Goal: Transaction & Acquisition: Purchase product/service

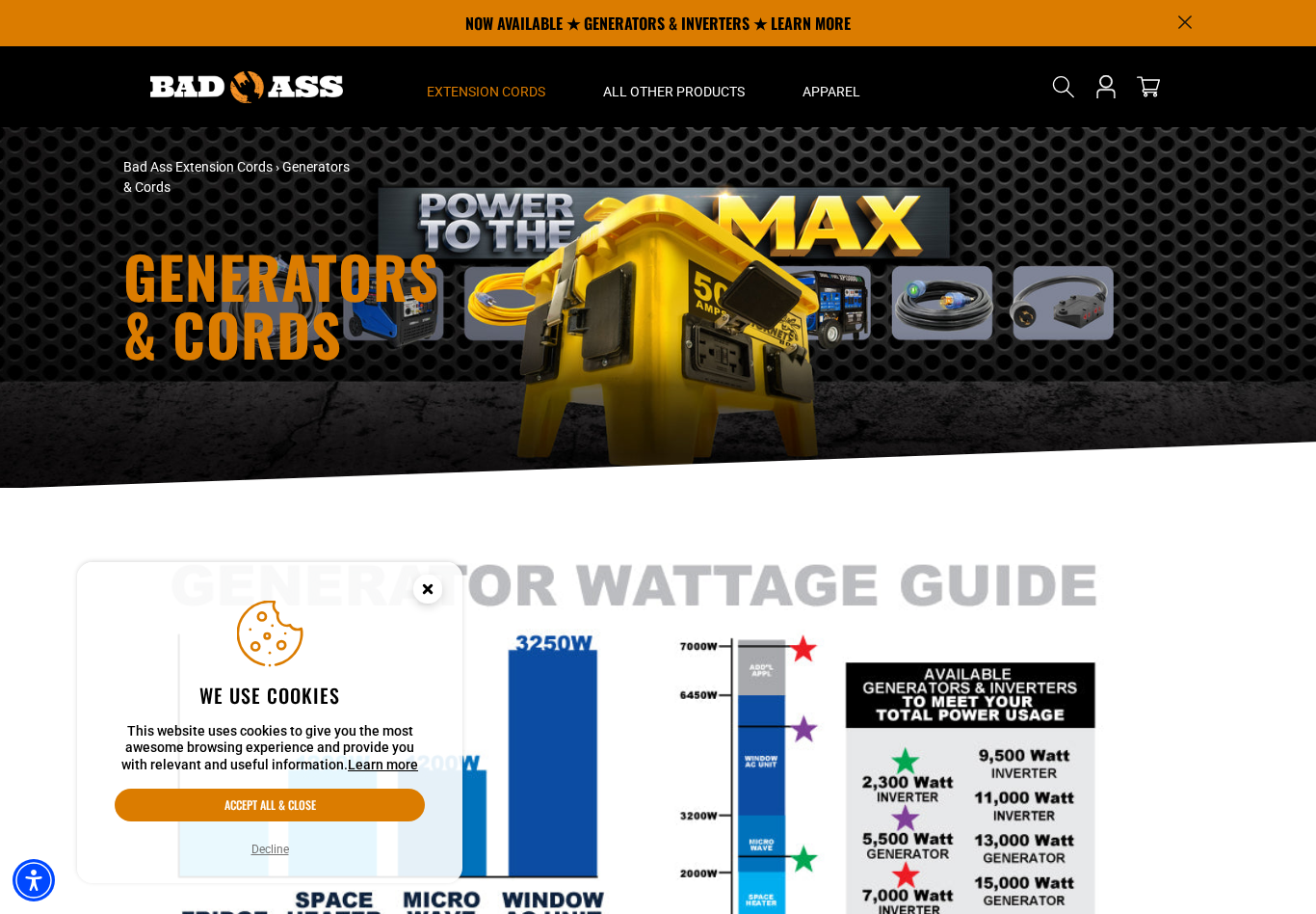
click at [496, 89] on span "Extension Cords" at bounding box center [485, 92] width 119 height 17
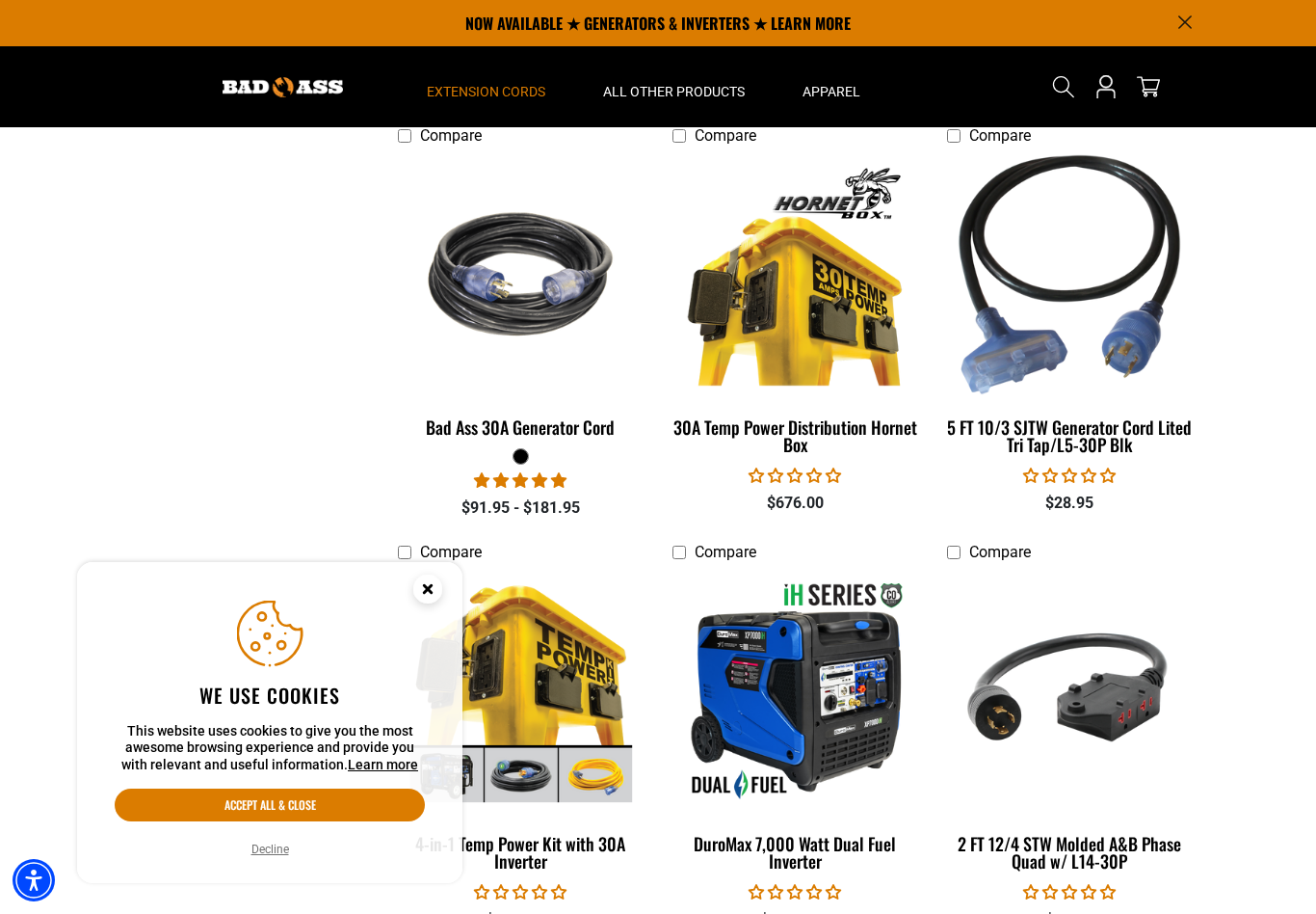
scroll to position [1837, 0]
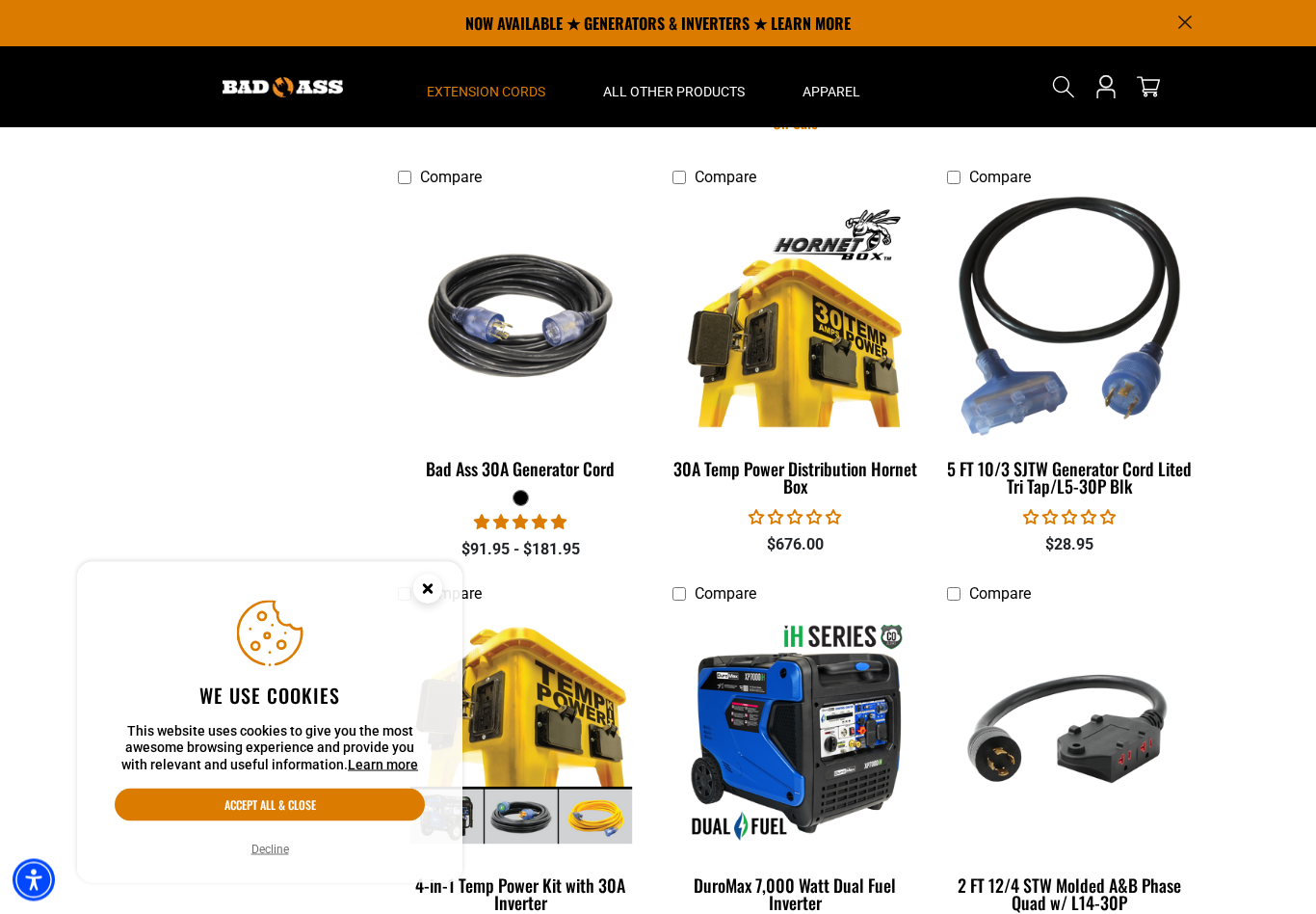
click at [269, 847] on button "Decline" at bounding box center [270, 849] width 49 height 19
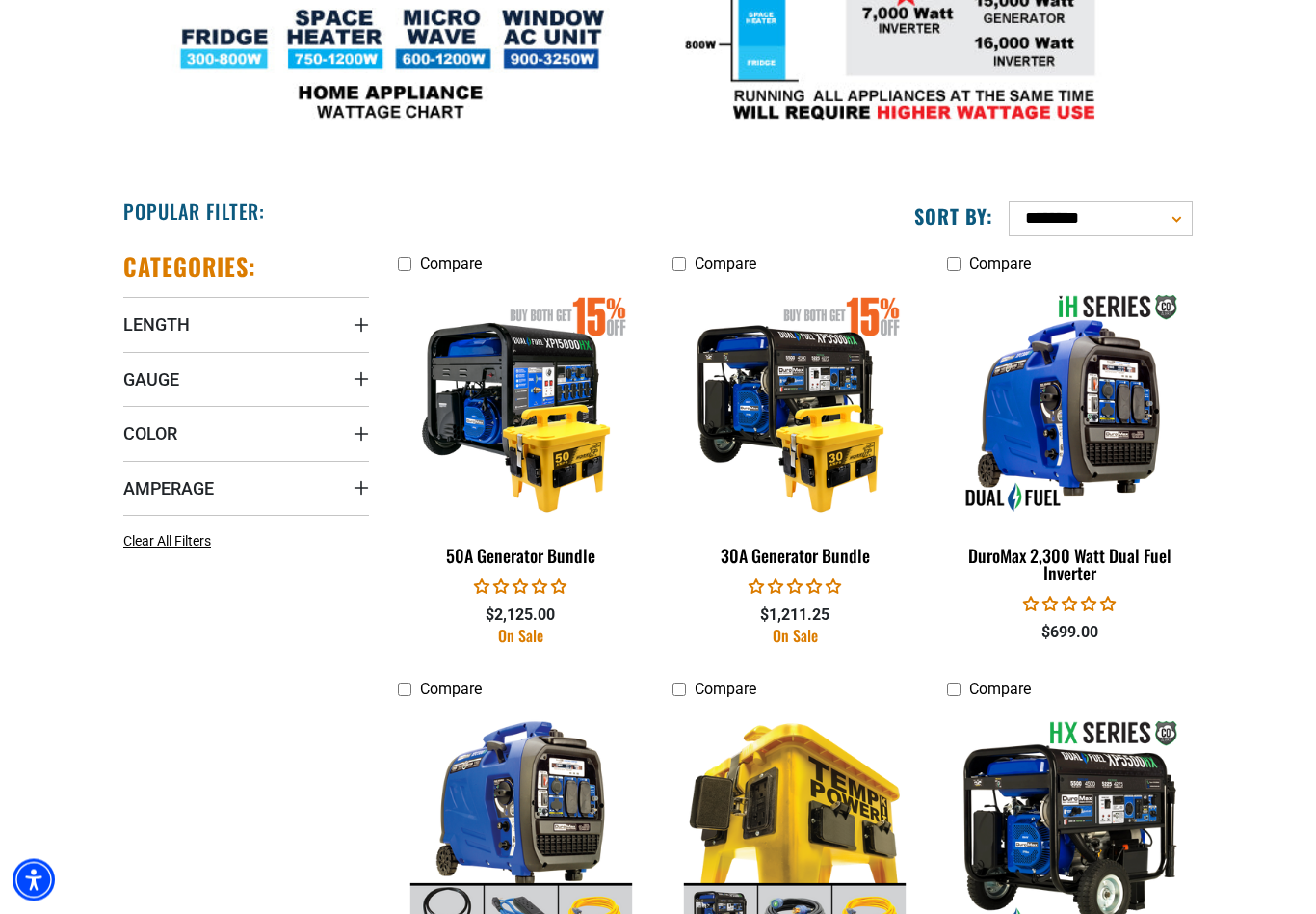
scroll to position [882, 0]
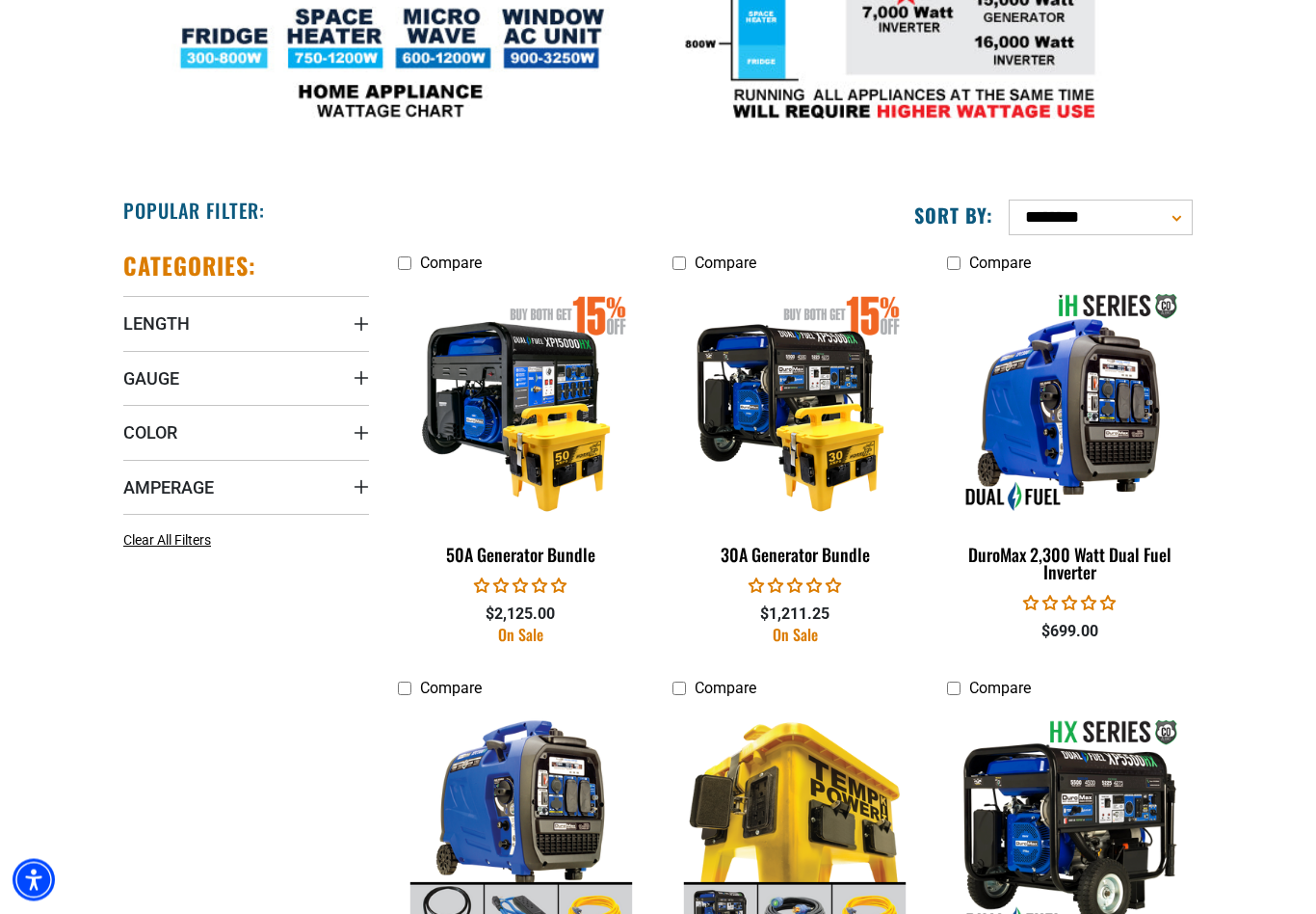
click at [149, 319] on span "Length" at bounding box center [156, 324] width 67 height 22
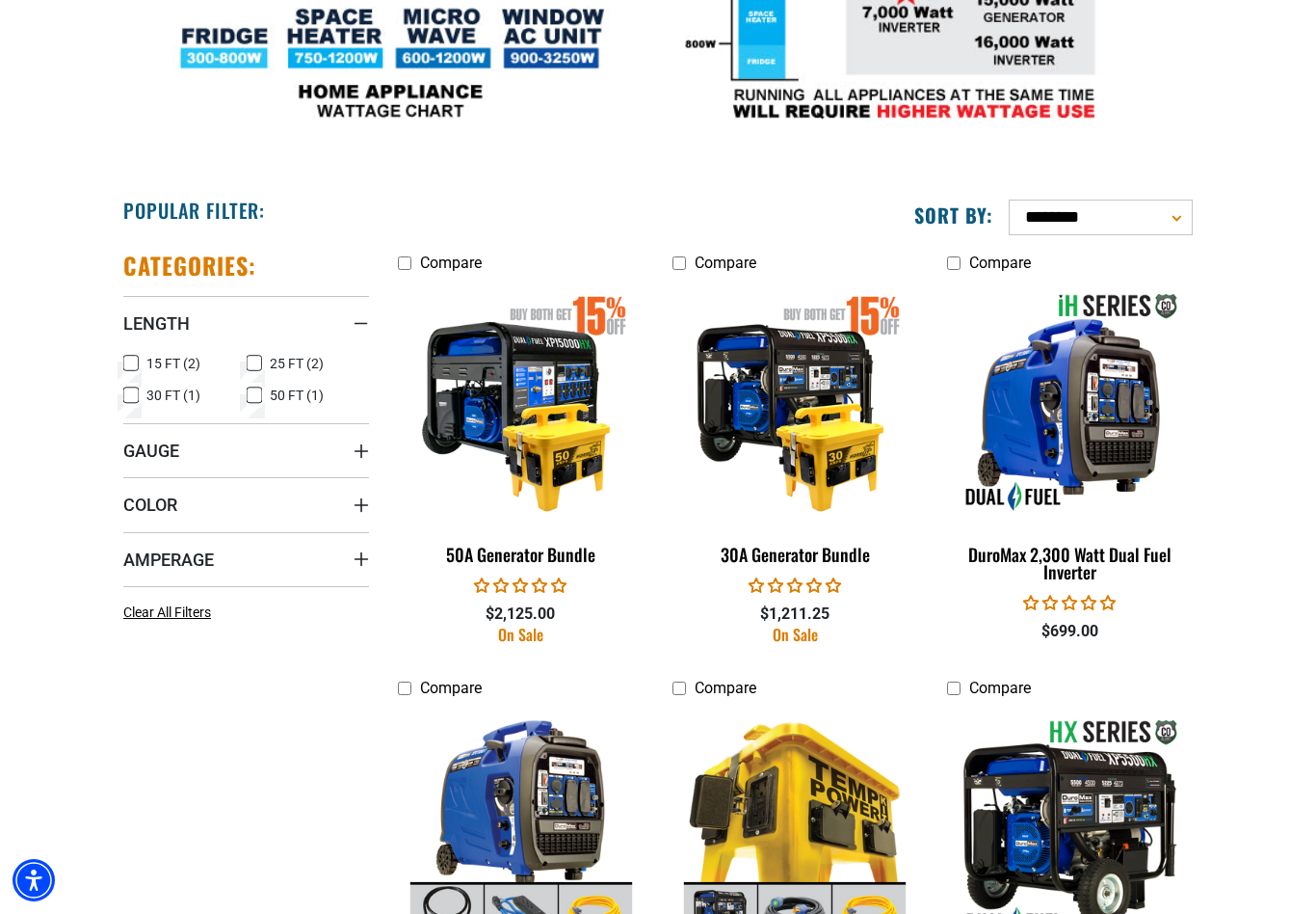
click at [253, 395] on icon at bounding box center [255, 395] width 15 height 25
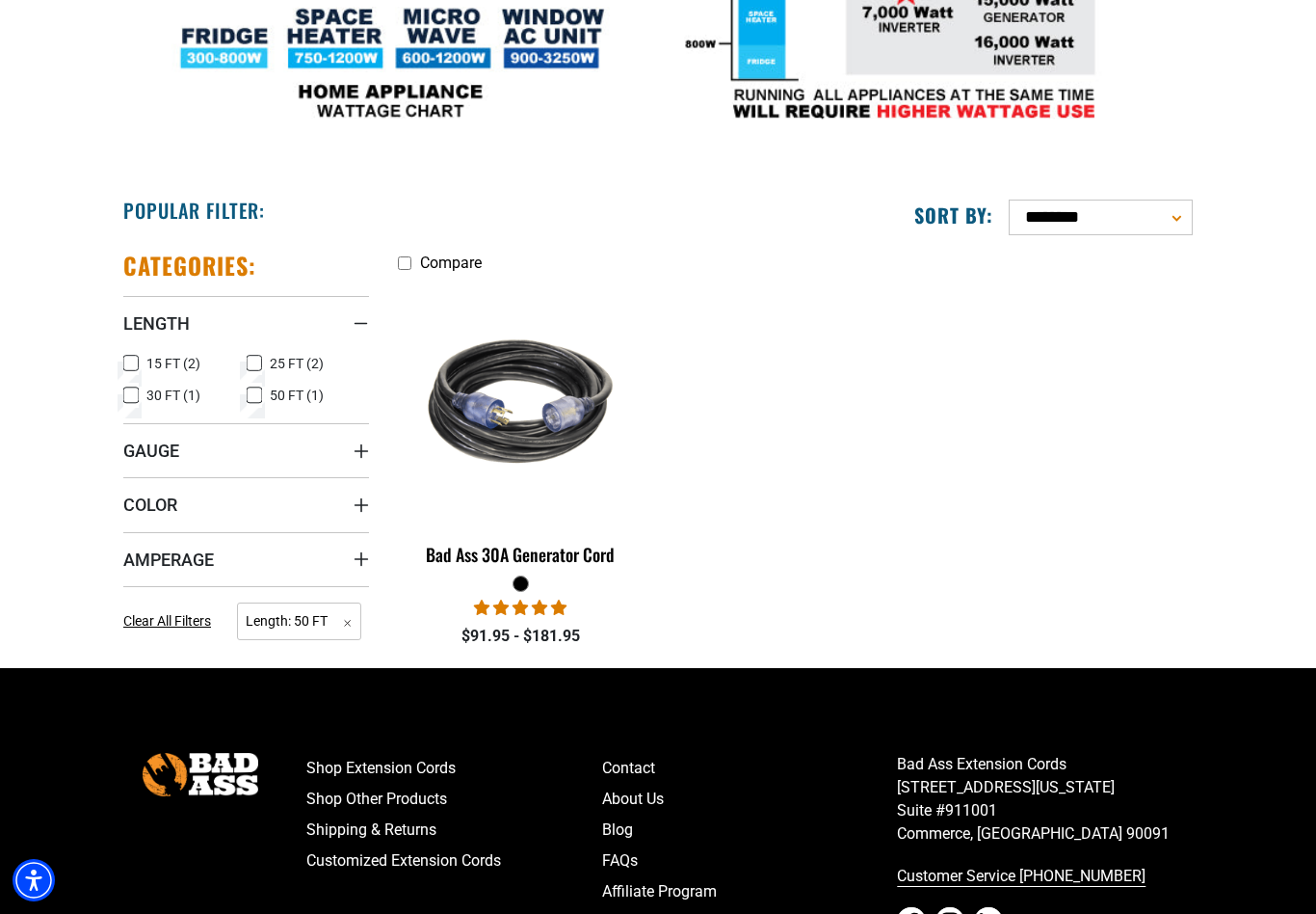
click at [176, 453] on span "Gauge" at bounding box center [151, 450] width 56 height 22
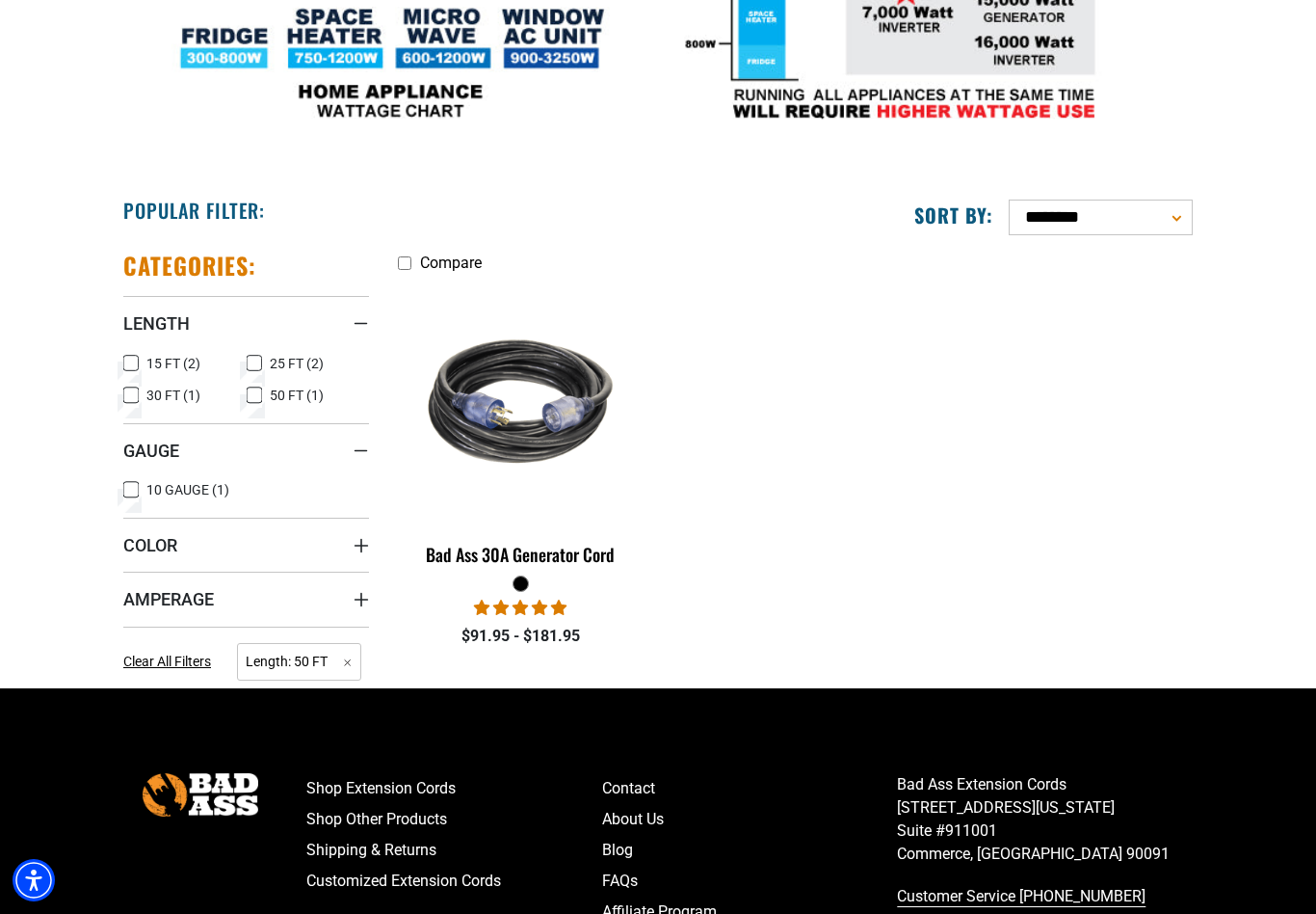
click at [123, 485] on rect at bounding box center [131, 489] width 15 height 15
click at [154, 552] on span "Color" at bounding box center [151, 544] width 54 height 22
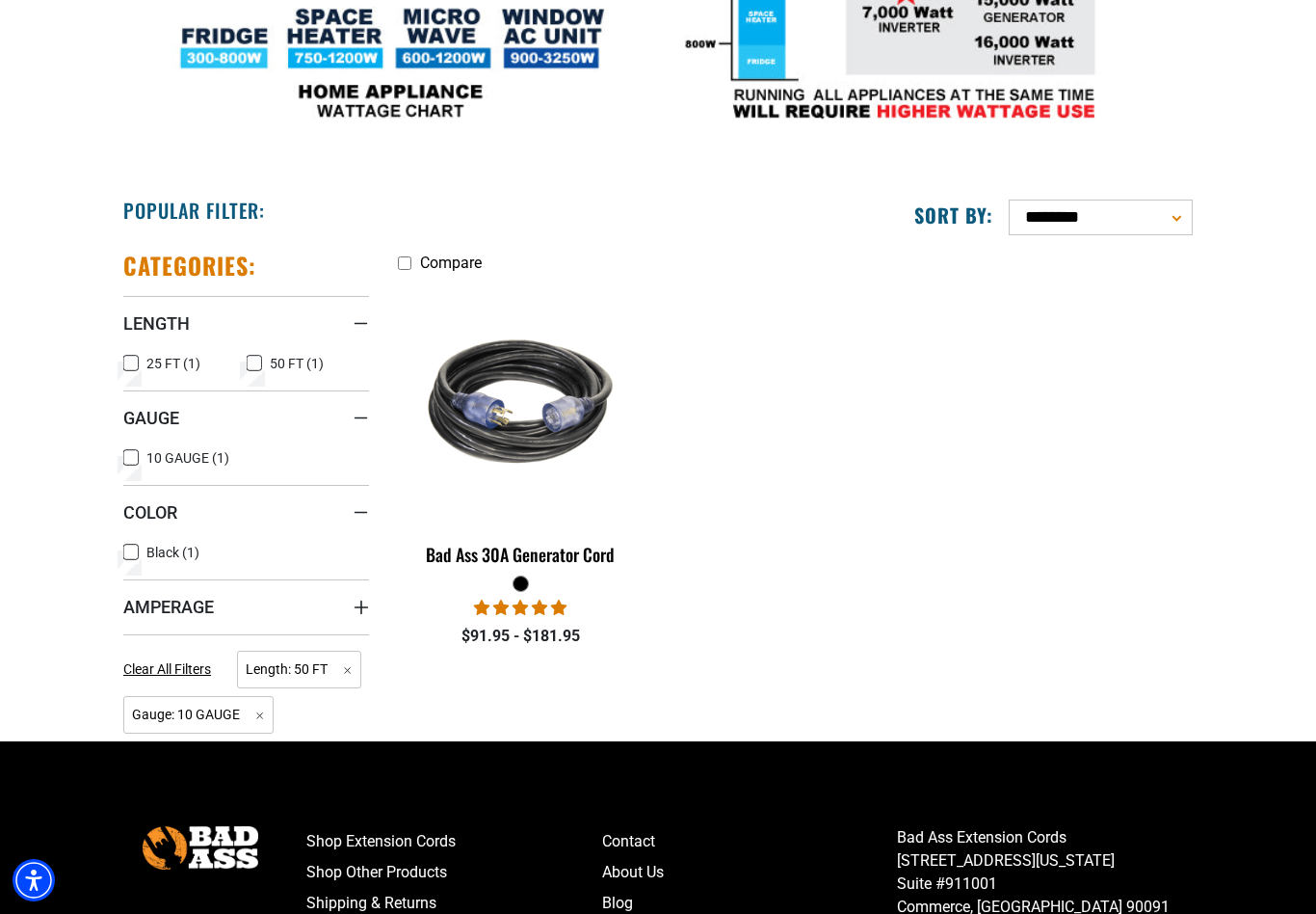
click at [133, 359] on icon at bounding box center [131, 364] width 15 height 25
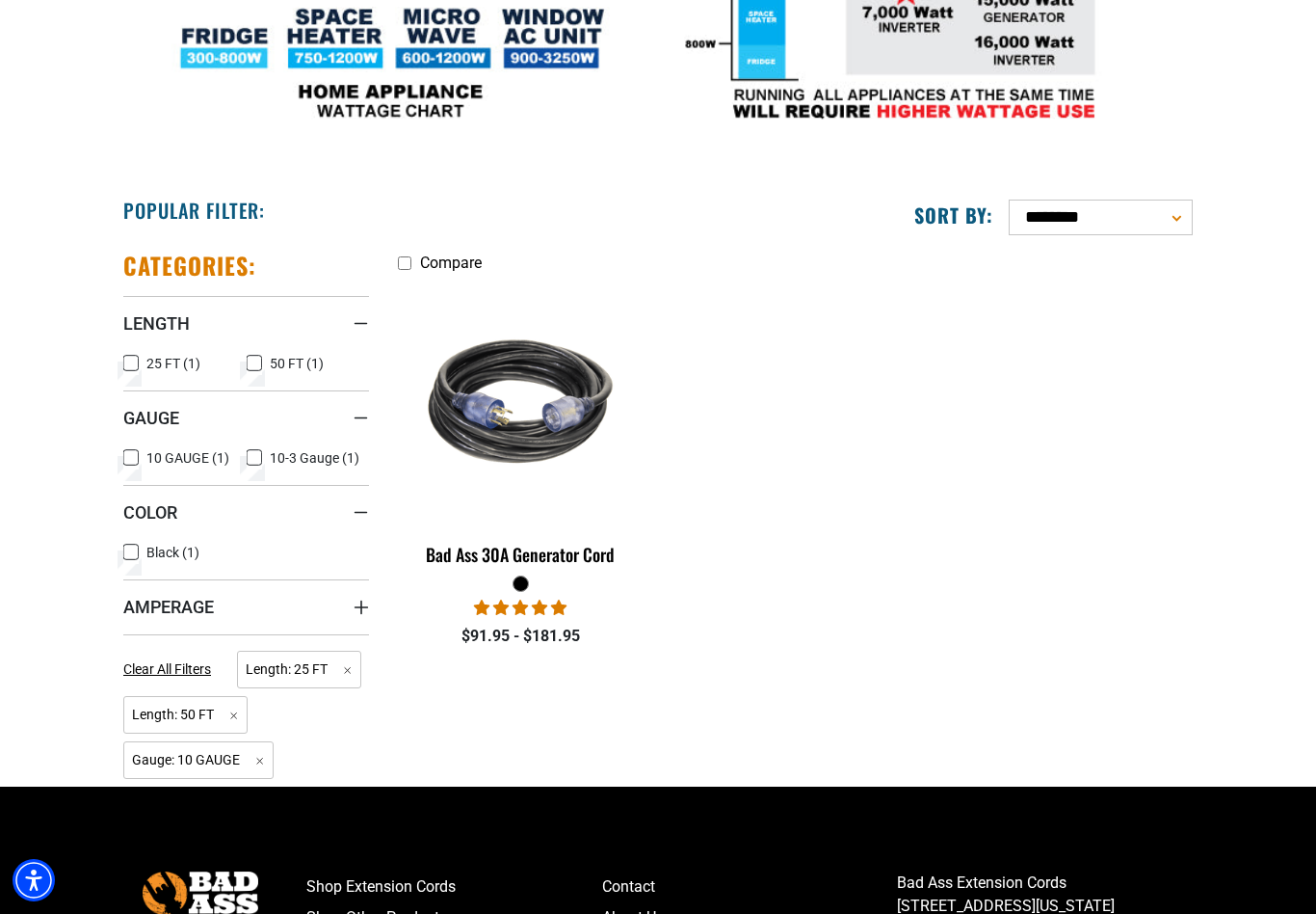
click at [250, 354] on icon at bounding box center [255, 364] width 15 height 25
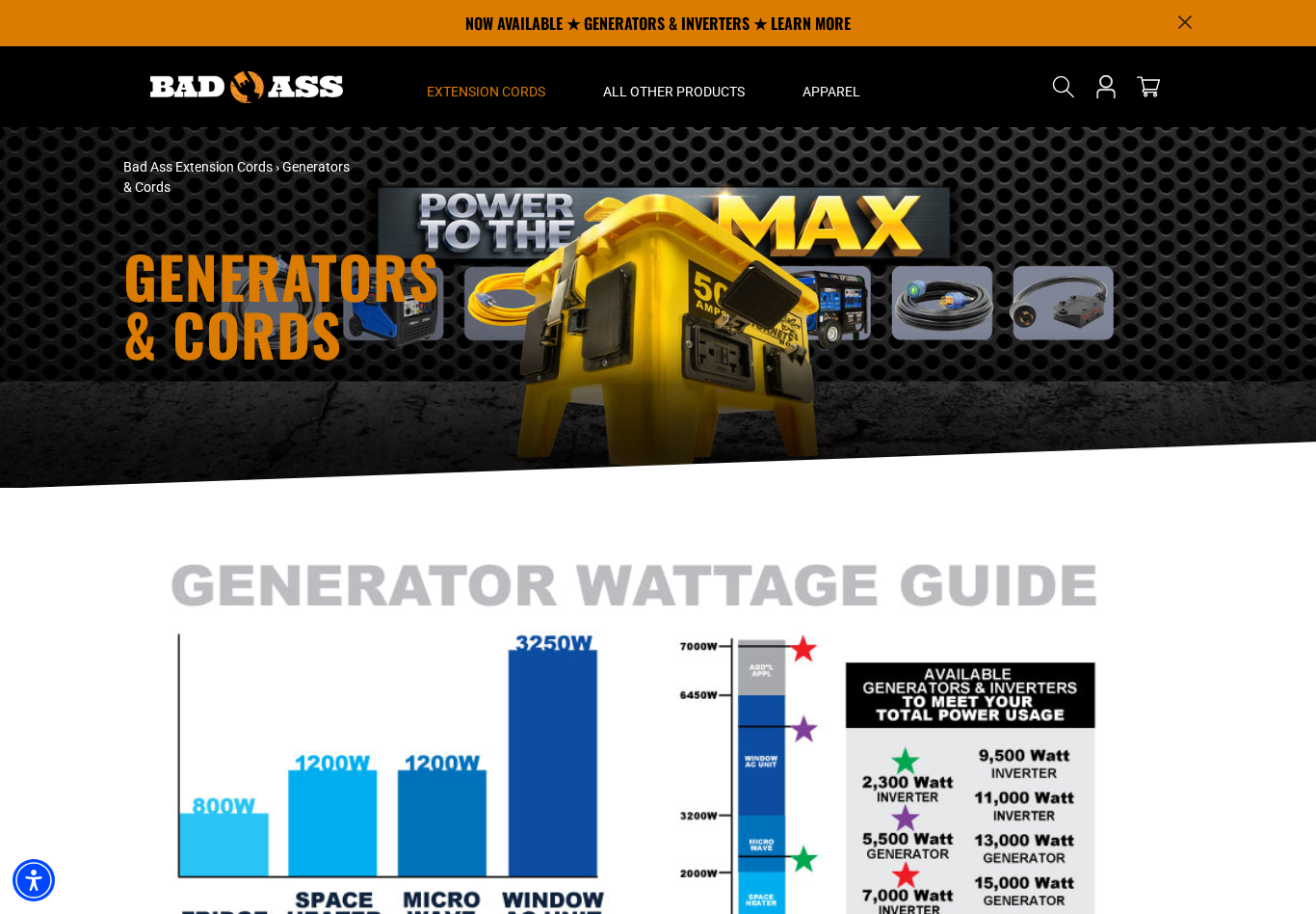
click at [531, 83] on span "Extension Cords" at bounding box center [485, 92] width 119 height 17
click at [525, 96] on span "Extension Cords" at bounding box center [485, 92] width 119 height 17
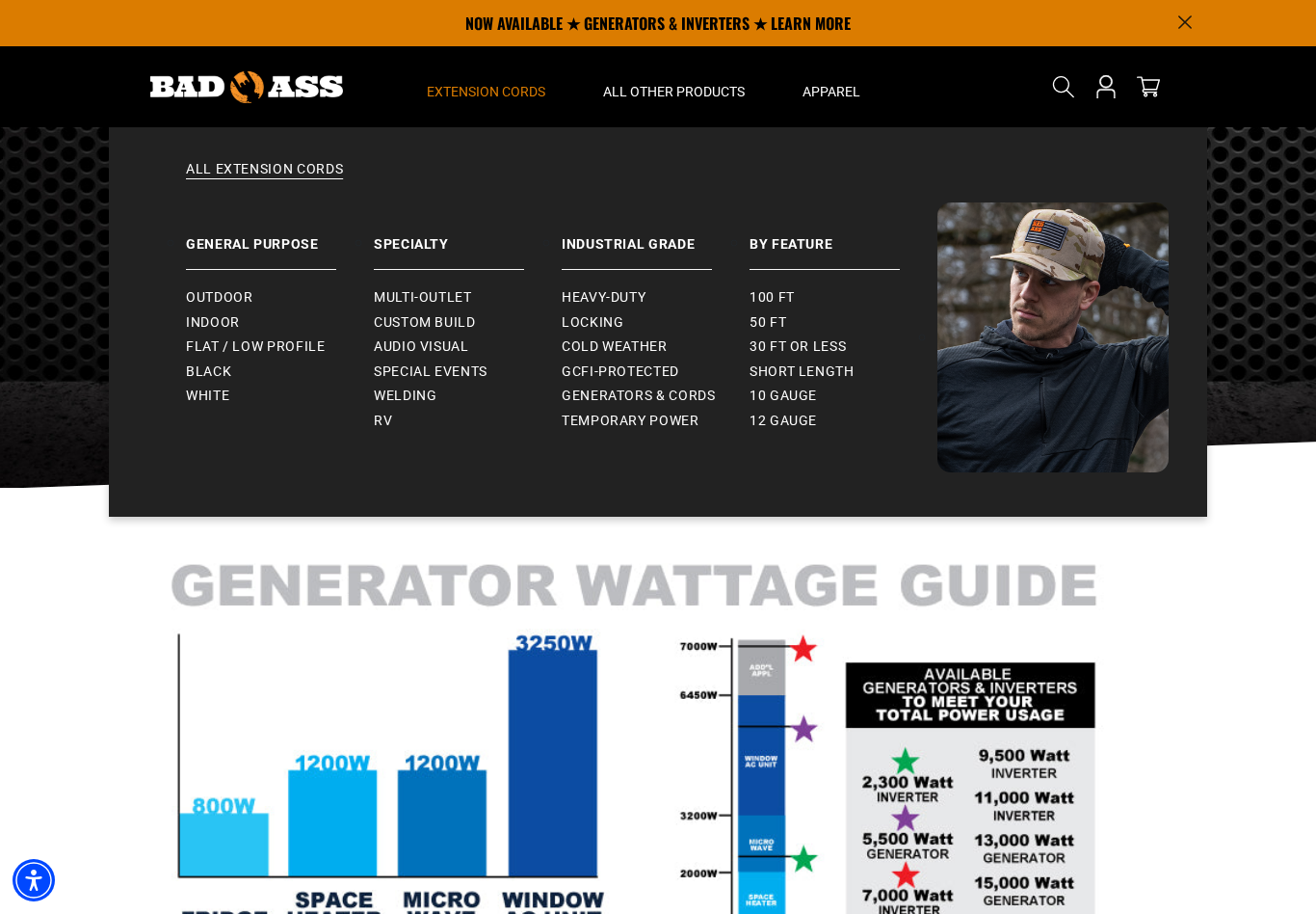
click at [777, 288] on link "100 ft" at bounding box center [843, 298] width 188 height 25
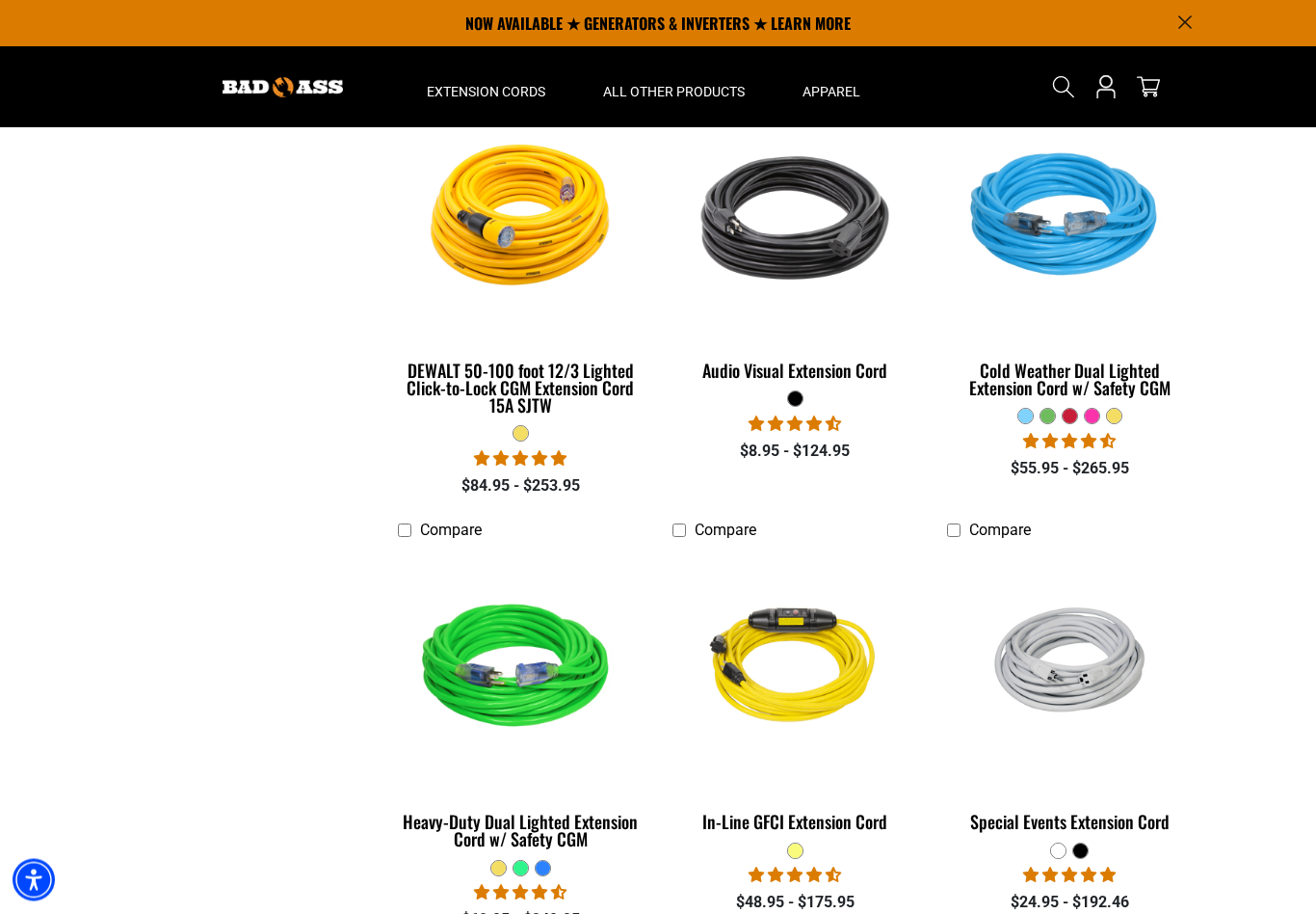
scroll to position [914, 0]
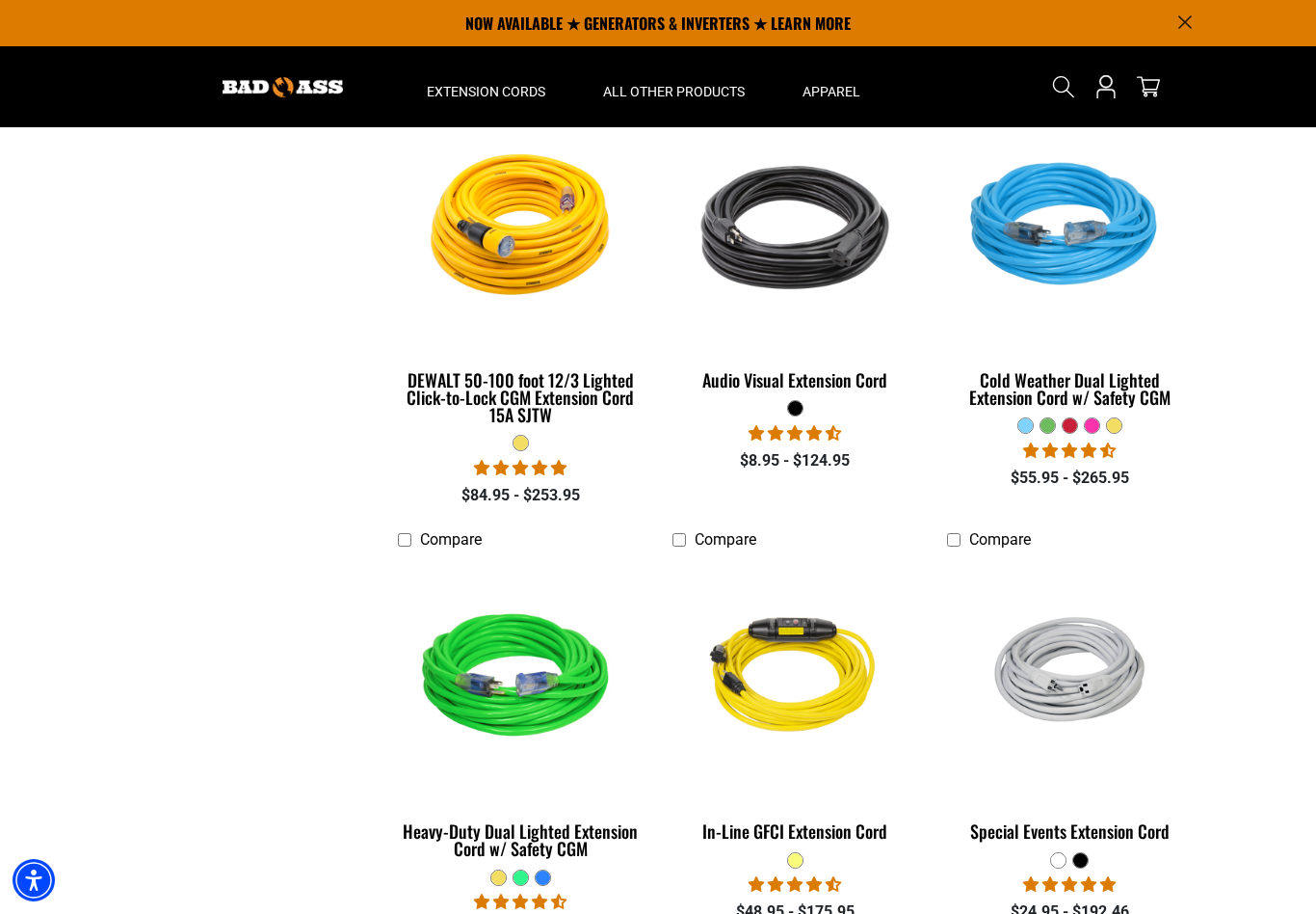
click at [833, 112] on div "All Apparel Apparel Gloves Hats" at bounding box center [832, 307] width 116 height 406
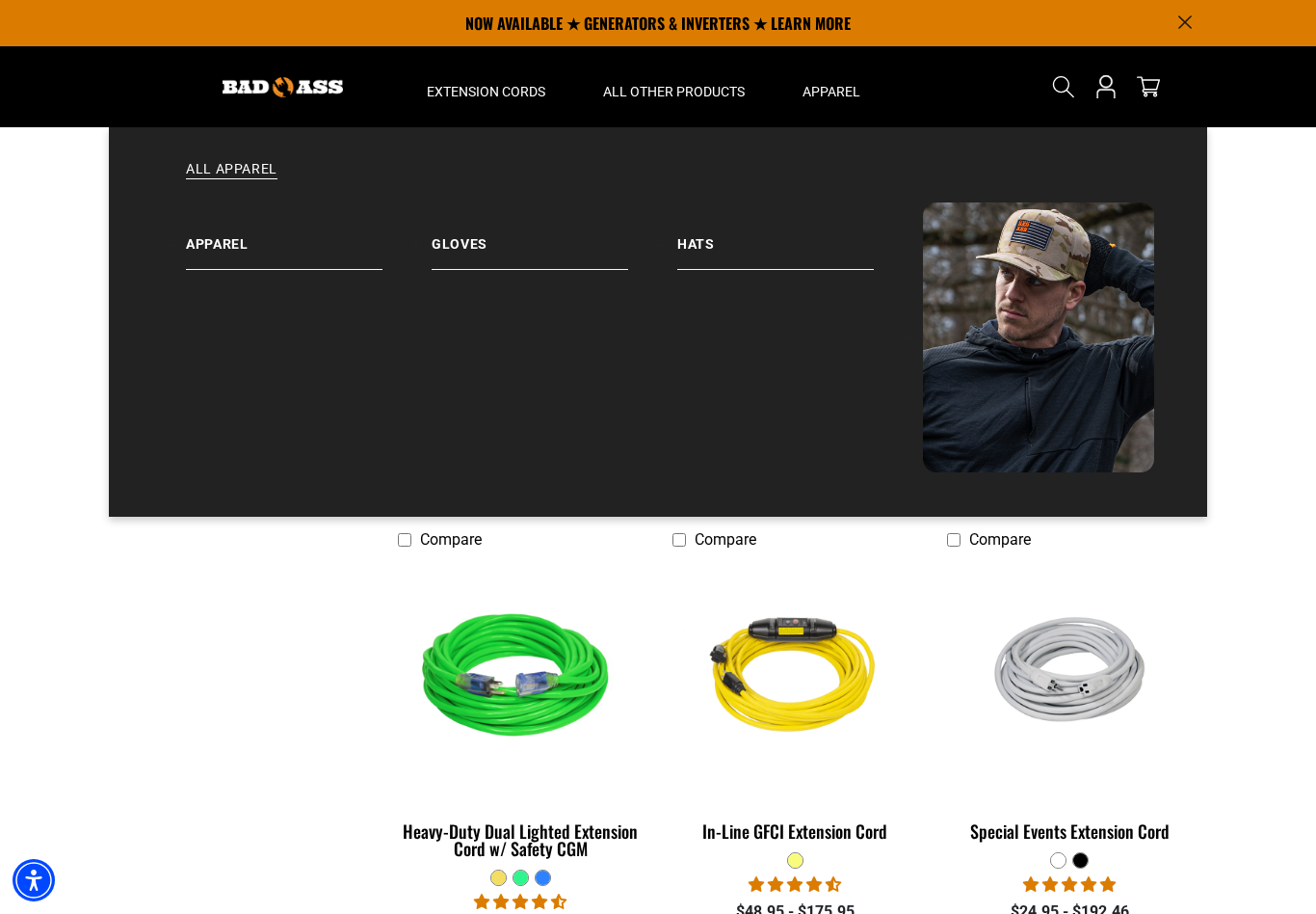
click at [226, 235] on link "Apparel" at bounding box center [309, 236] width 246 height 68
